Goal: Contribute content

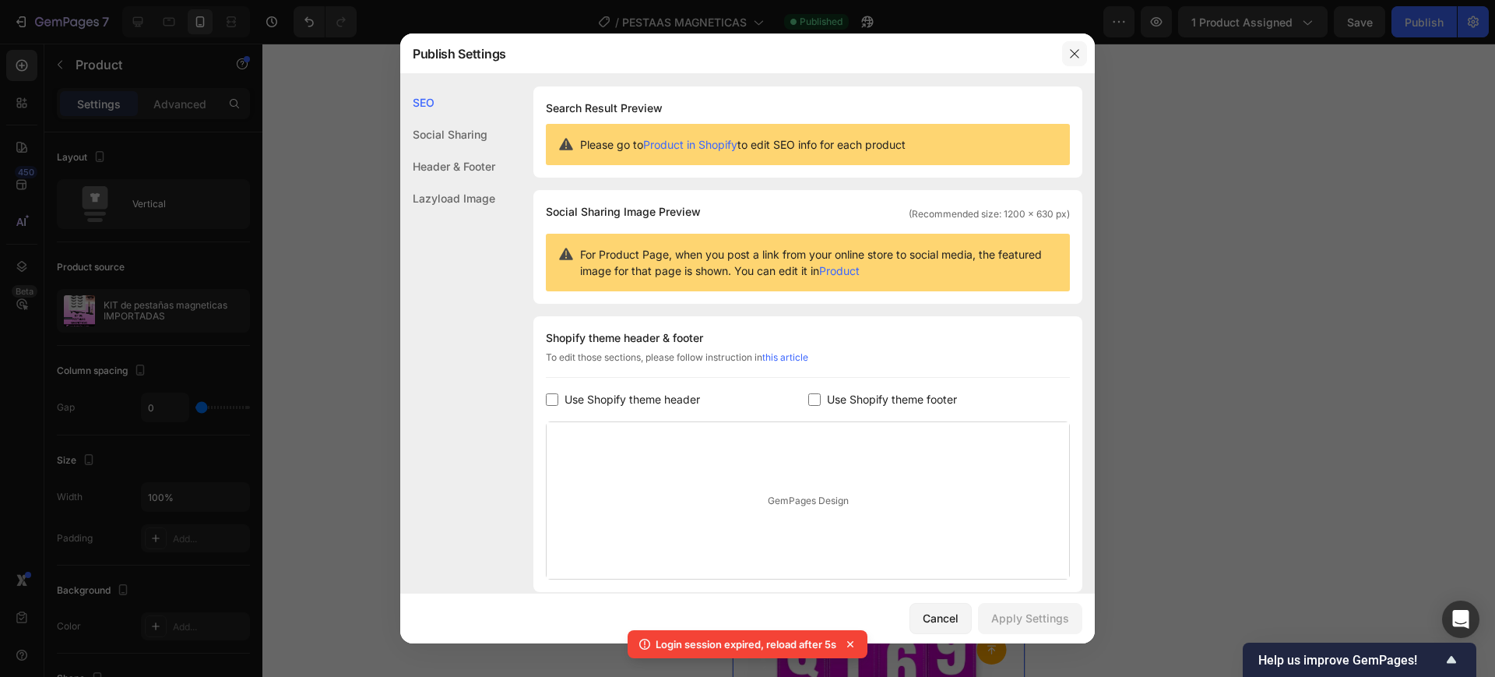
click at [1076, 43] on button "button" at bounding box center [1074, 53] width 25 height 25
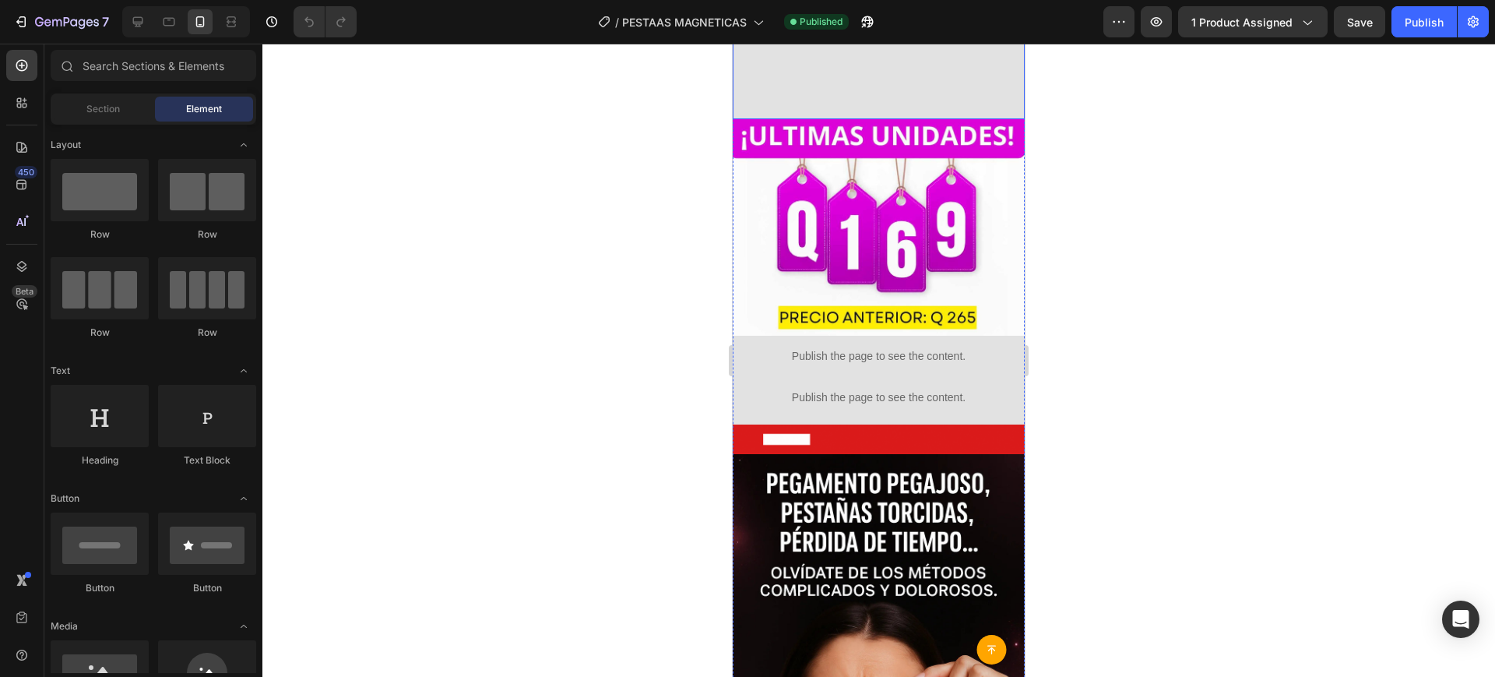
scroll to position [419, 0]
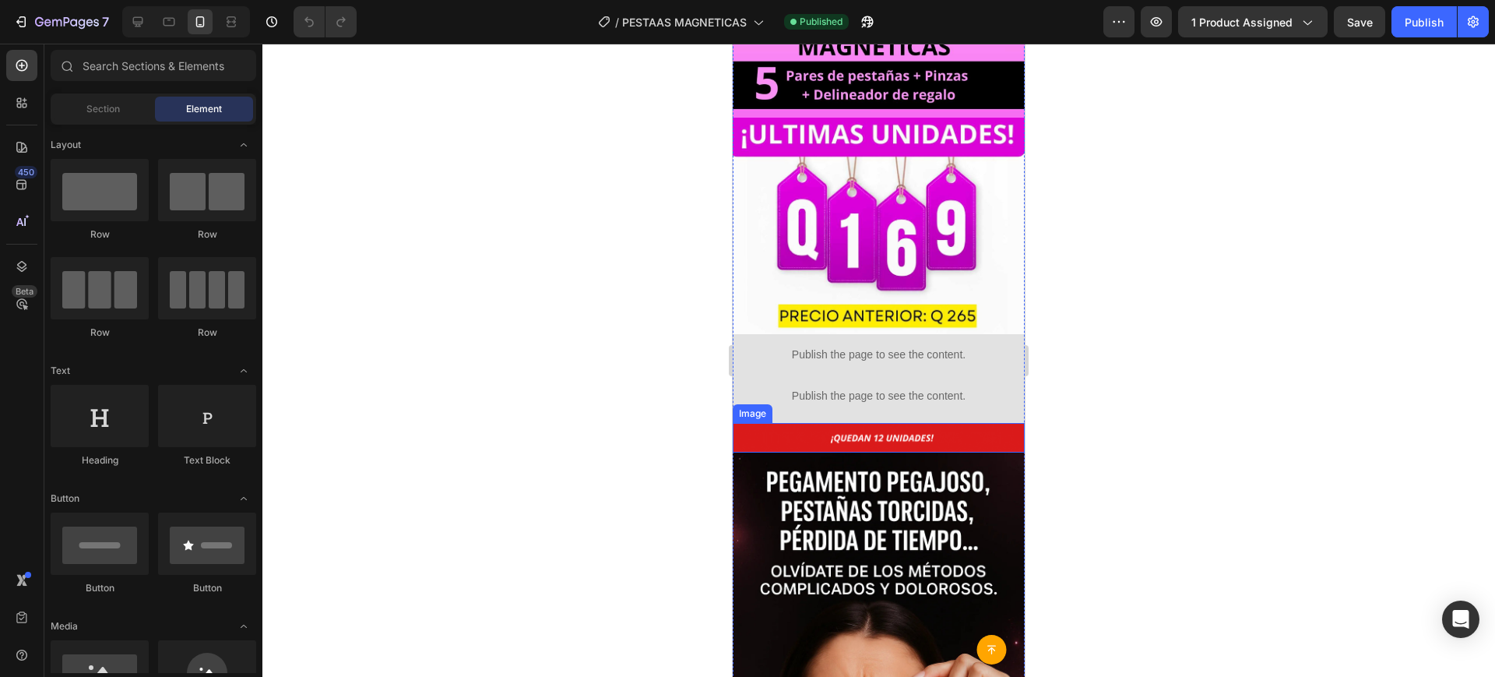
click at [834, 423] on img at bounding box center [879, 438] width 292 height 30
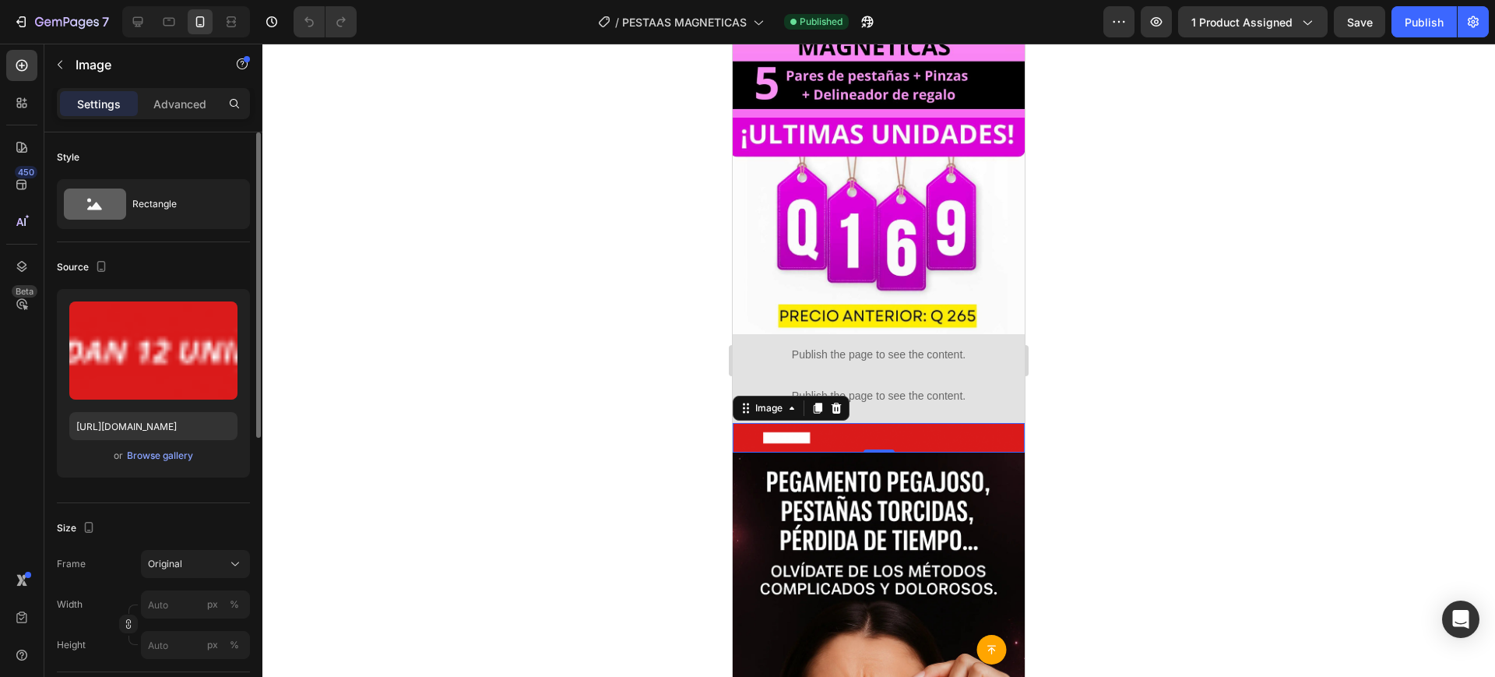
click at [192, 447] on div "or Browse gallery" at bounding box center [153, 455] width 168 height 19
click at [187, 453] on div "or Browse gallery" at bounding box center [153, 455] width 168 height 19
click at [187, 453] on div "Browse gallery" at bounding box center [160, 455] width 66 height 14
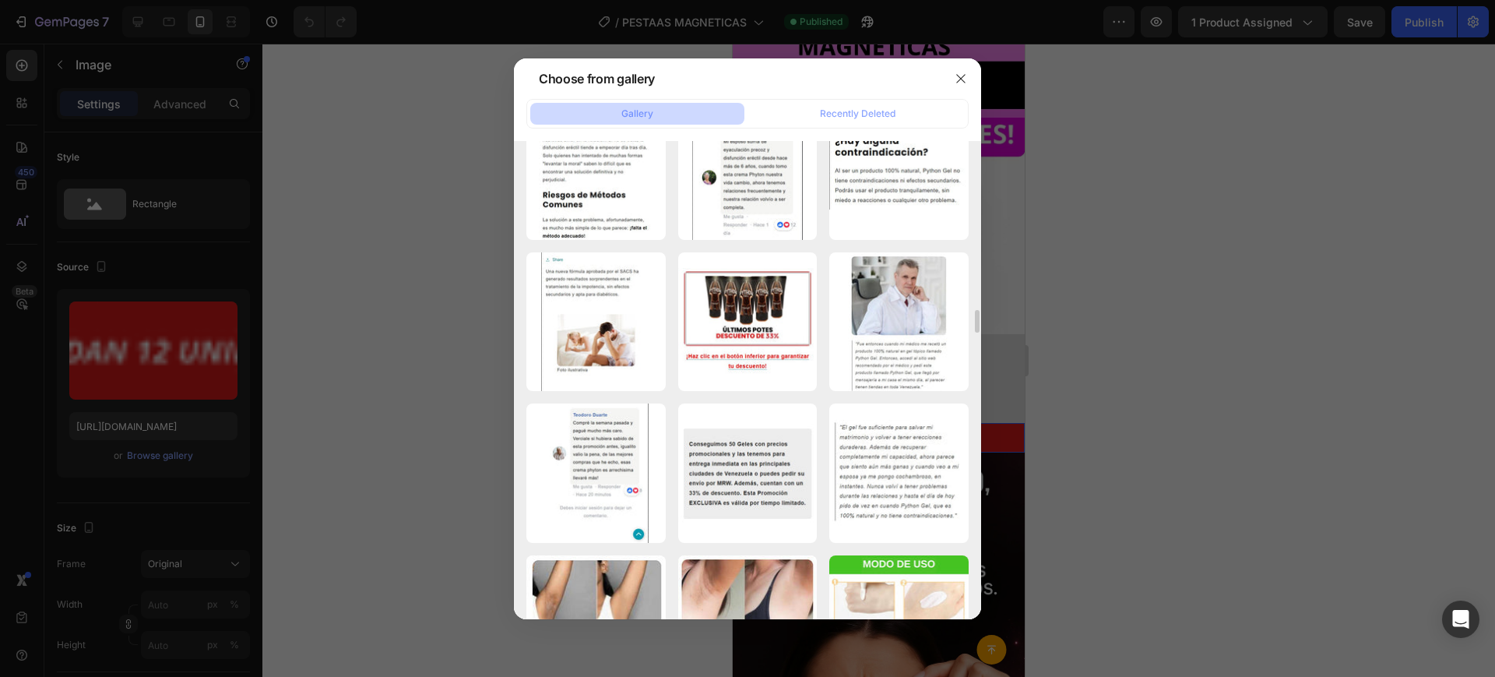
scroll to position [3536, 0]
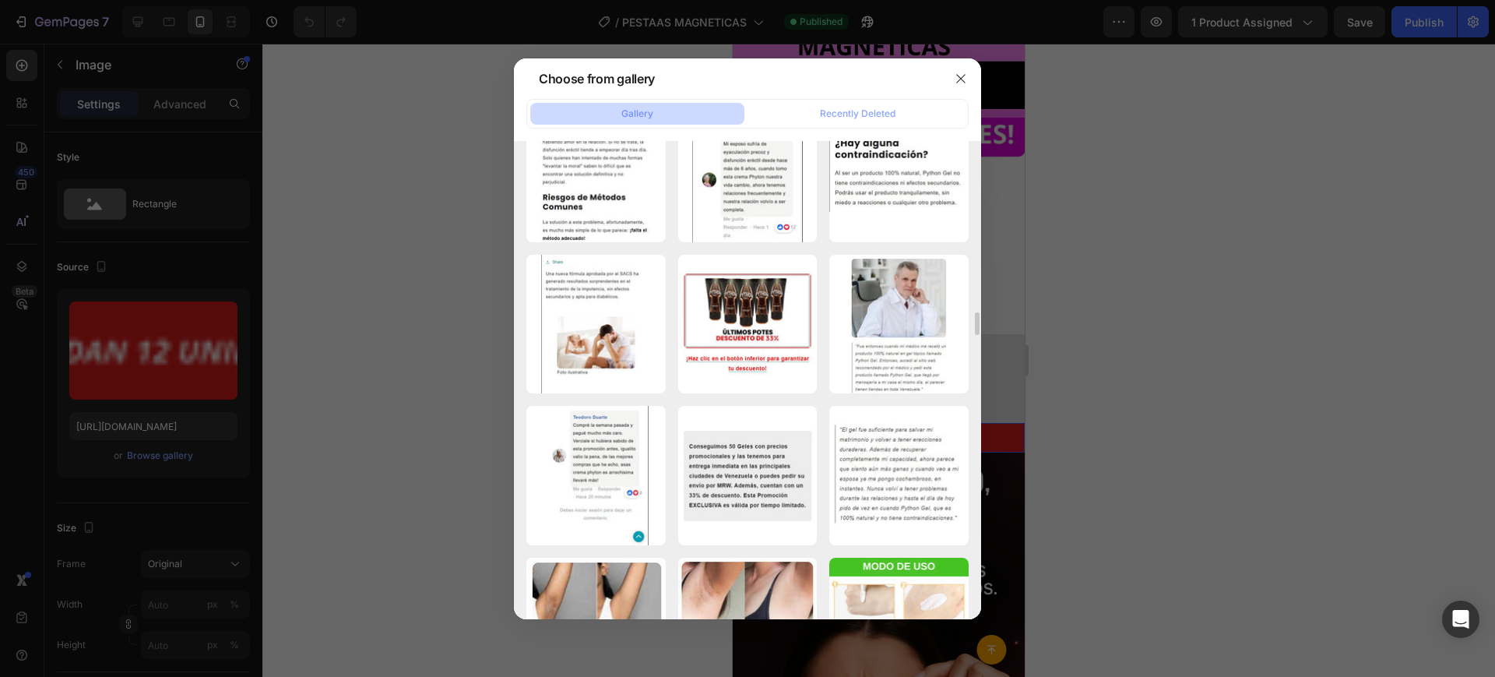
click at [461, 217] on div at bounding box center [747, 338] width 1495 height 677
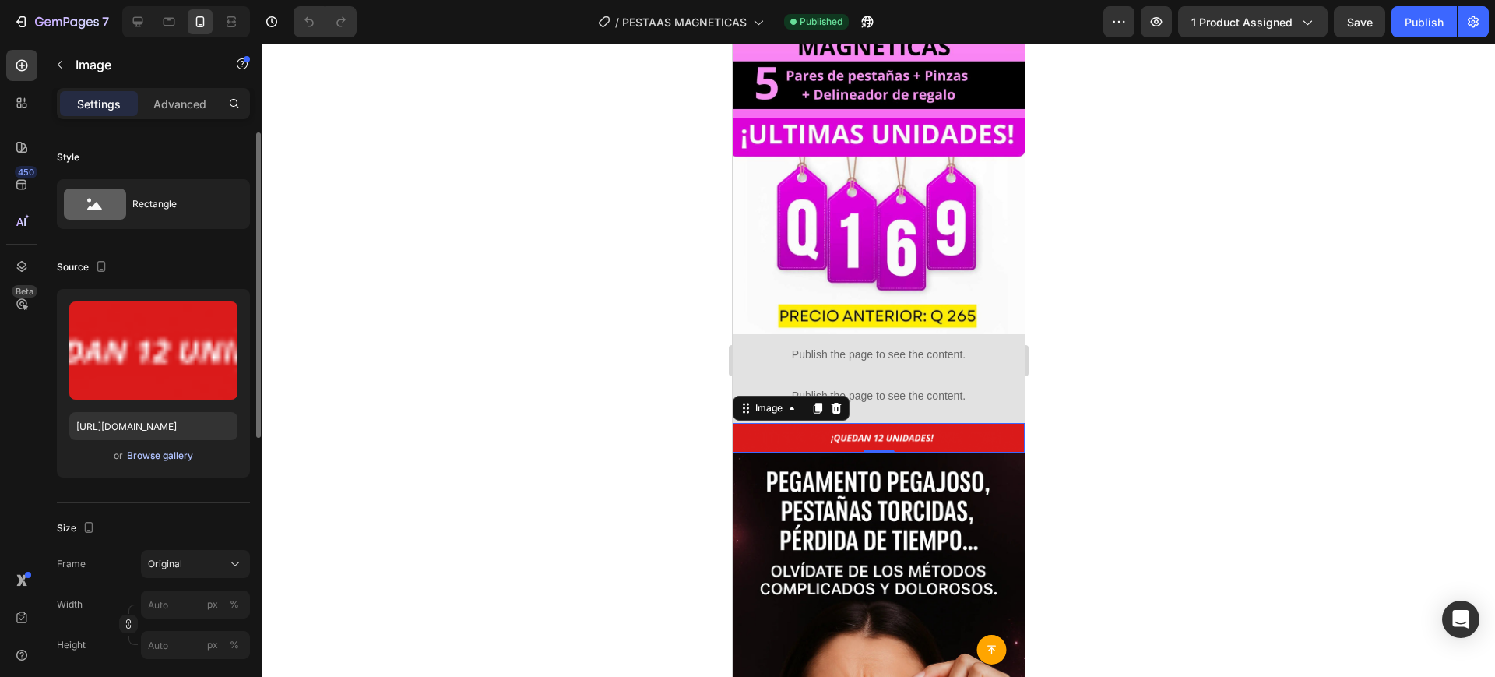
click at [171, 459] on div "Browse gallery" at bounding box center [160, 455] width 66 height 14
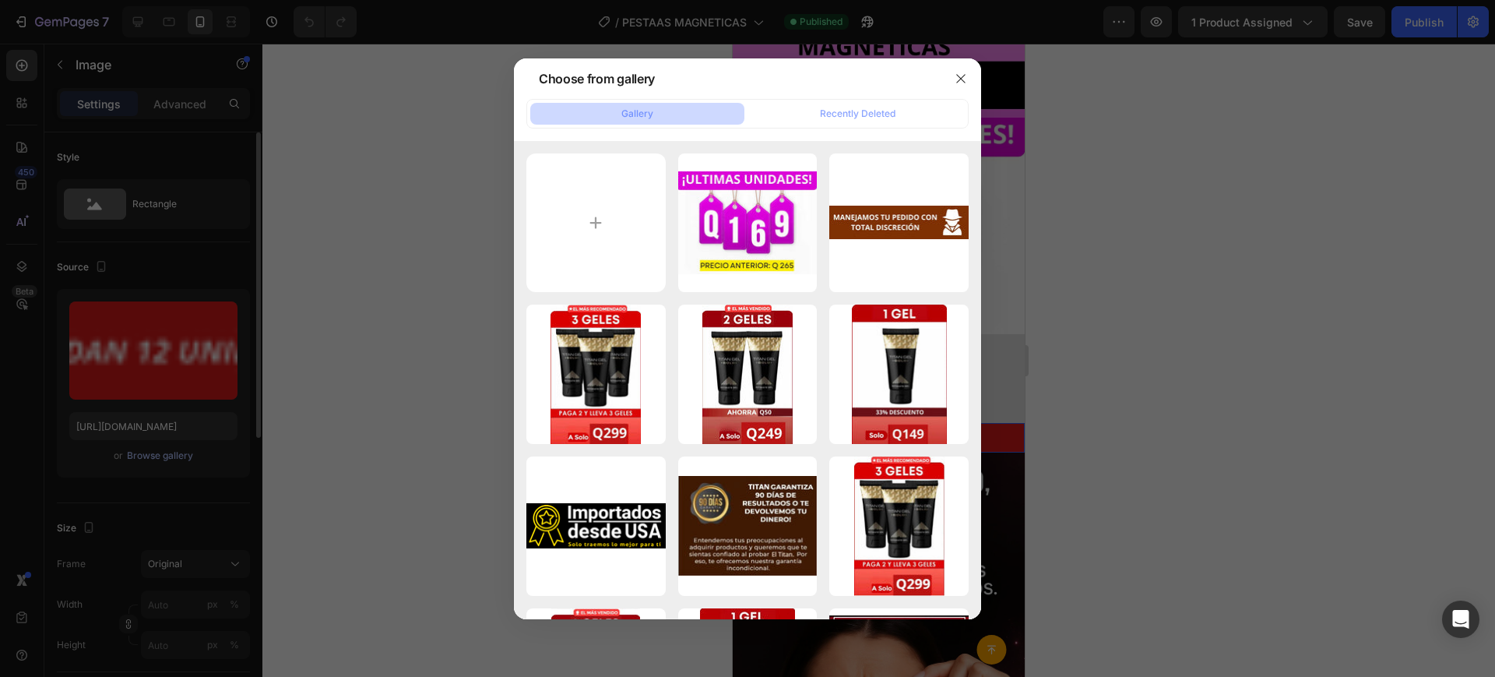
click at [590, 210] on input "file" at bounding box center [595, 222] width 139 height 139
type input "C:\fakepath\PEDIDO GENERADO GT.gif"
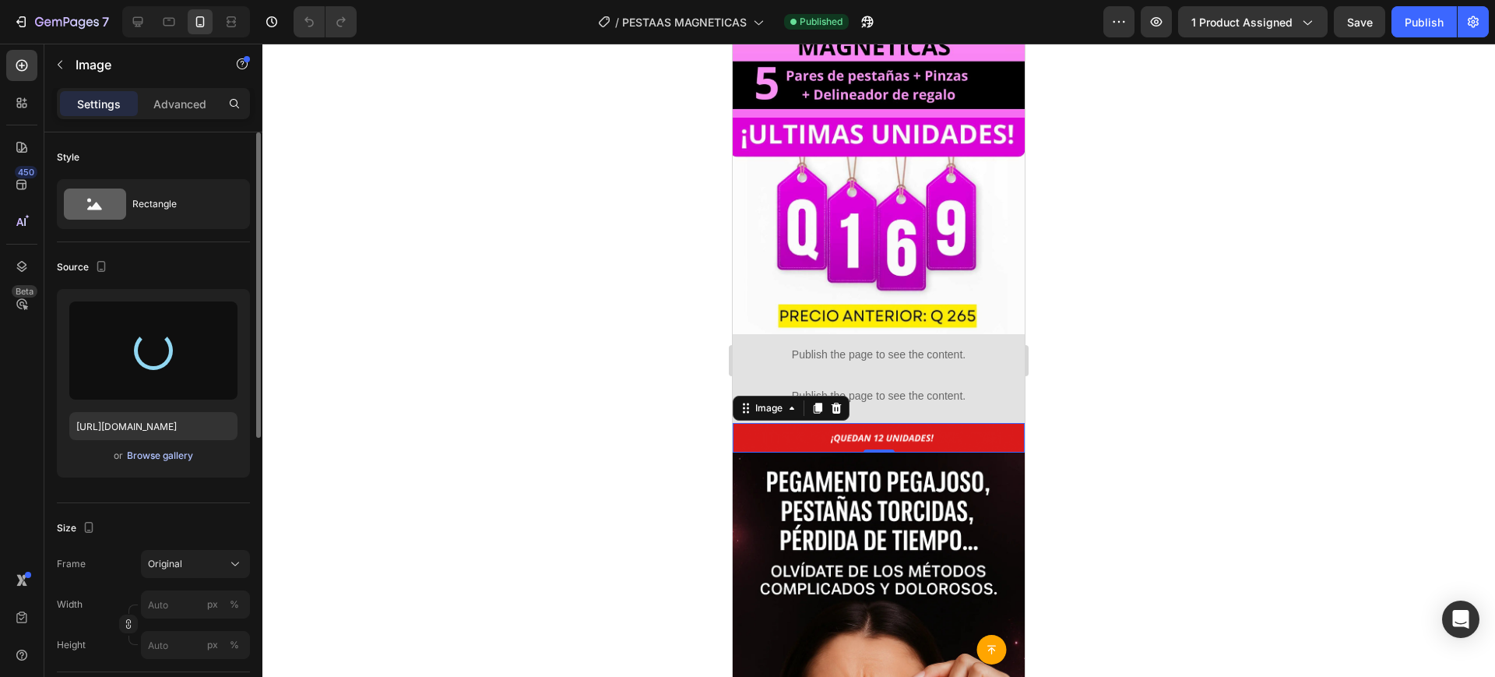
type input "https://cdn.shopify.com/s/files/1/0947/6240/2157/files/gempages_584743196211282…"
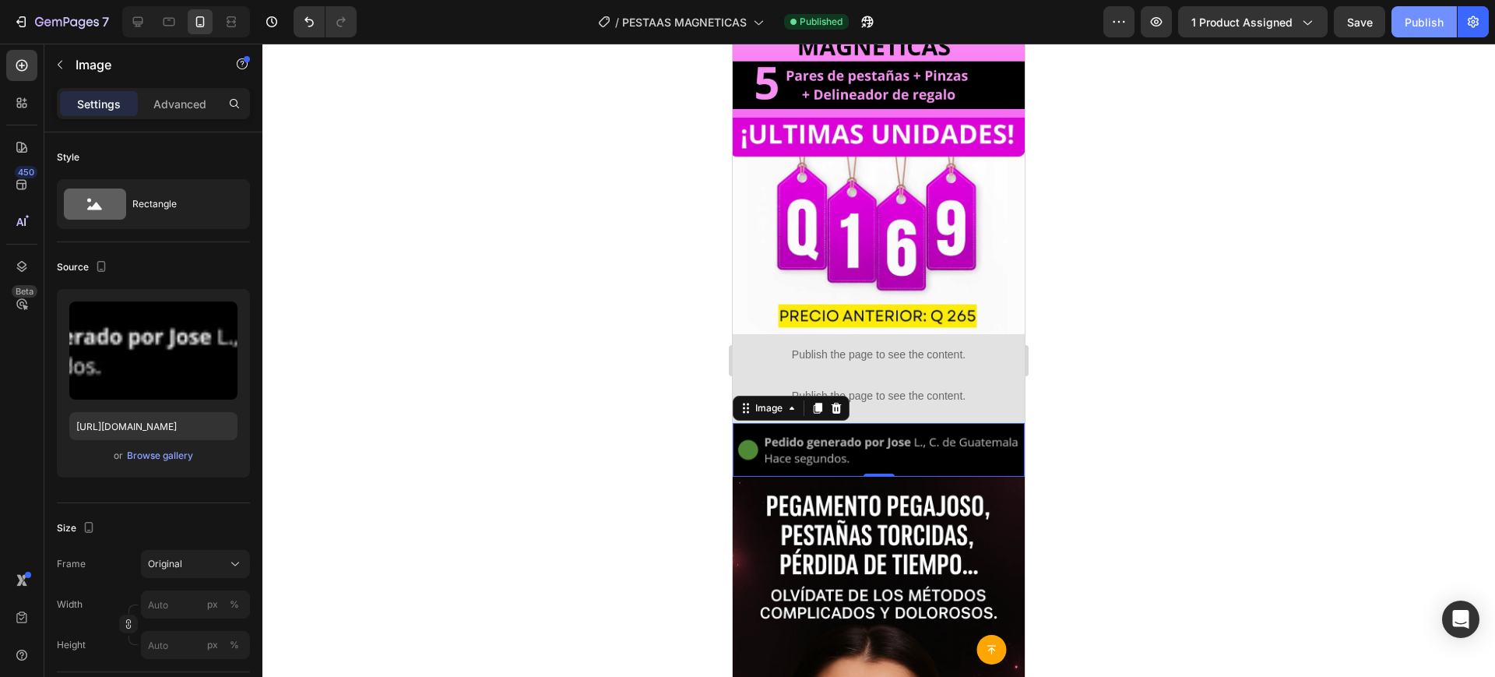
click at [1416, 27] on div "Publish" at bounding box center [1424, 22] width 39 height 16
click at [72, 15] on div "7" at bounding box center [72, 21] width 74 height 19
